Goal: Find contact information: Find contact information

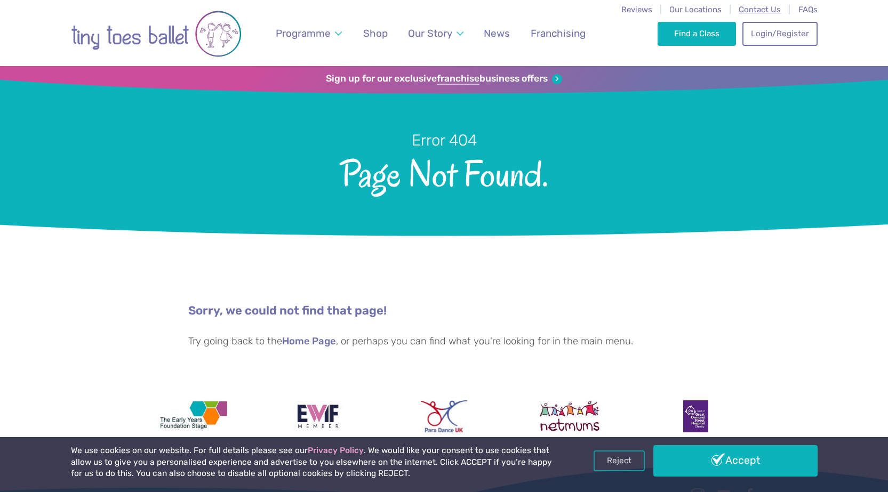
click at [752, 14] on span "Contact Us" at bounding box center [759, 10] width 42 height 10
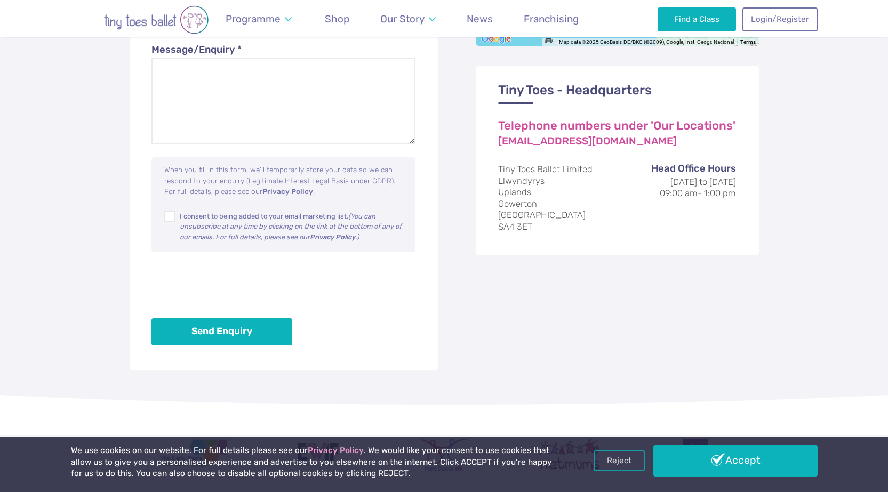
scroll to position [746, 0]
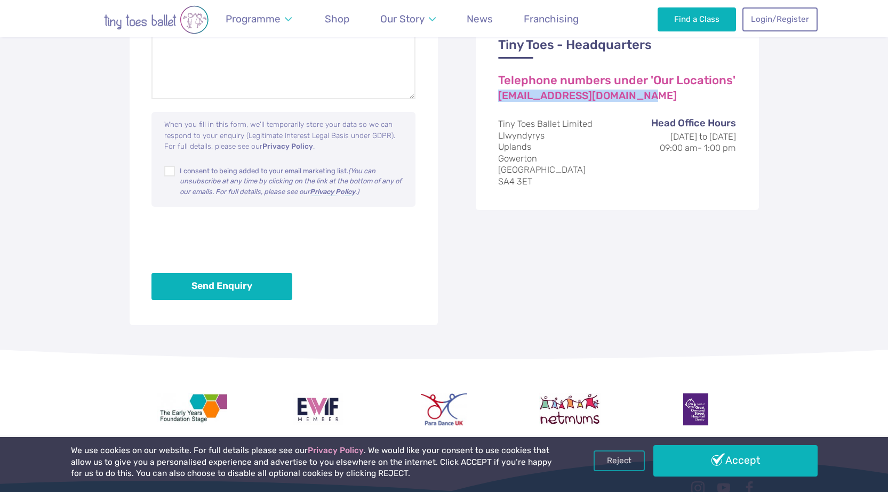
drag, startPoint x: 495, startPoint y: 97, endPoint x: 631, endPoint y: 95, distance: 136.0
click at [631, 95] on div "Tiny Toes - Headquarters Telephone numbers under 'Our Locations' [EMAIL_ADDRESS…" at bounding box center [617, 115] width 283 height 190
copy link "[EMAIL_ADDRESS][DOMAIN_NAME]"
